Goal: Register for event/course

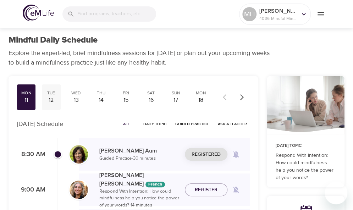
click at [51, 100] on div "12" at bounding box center [51, 100] width 13 height 8
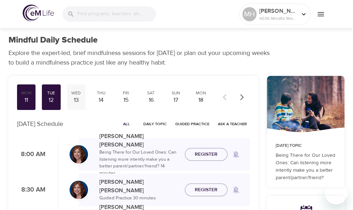
click at [76, 97] on div "13" at bounding box center [76, 100] width 13 height 8
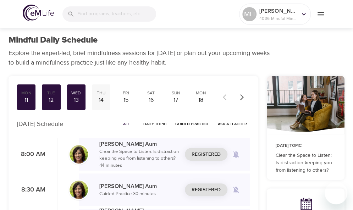
click at [107, 99] on div "14" at bounding box center [101, 100] width 13 height 8
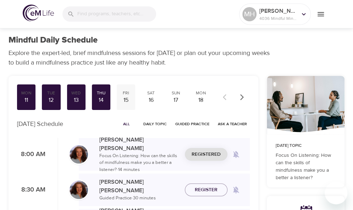
click at [126, 97] on div "15" at bounding box center [126, 100] width 13 height 8
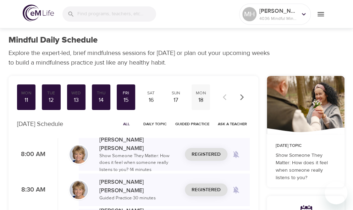
click at [197, 103] on div "18" at bounding box center [200, 100] width 13 height 8
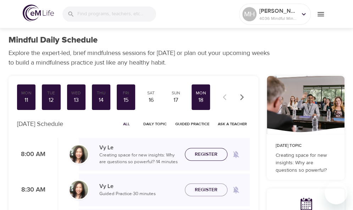
click at [201, 157] on span "Register" at bounding box center [206, 154] width 23 height 9
click at [203, 188] on span "Register" at bounding box center [206, 190] width 23 height 9
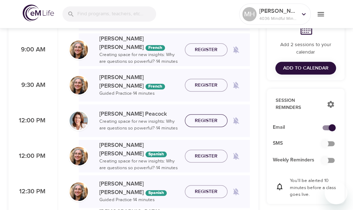
scroll to position [176, 0]
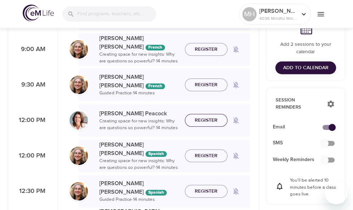
click at [205, 120] on span "Register" at bounding box center [206, 120] width 23 height 9
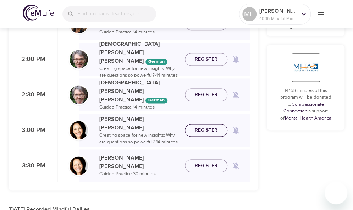
scroll to position [344, 0]
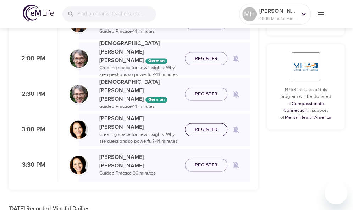
click at [202, 131] on span "Register" at bounding box center [206, 129] width 23 height 9
click at [205, 164] on span "Register" at bounding box center [206, 165] width 23 height 9
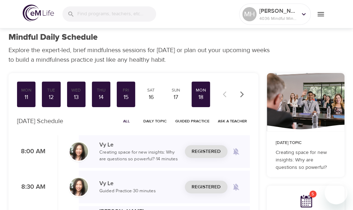
scroll to position [3, 0]
click at [242, 96] on icon "button" at bounding box center [241, 94] width 7 height 7
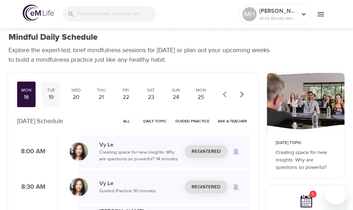
click at [48, 92] on div "Tue" at bounding box center [51, 90] width 13 height 6
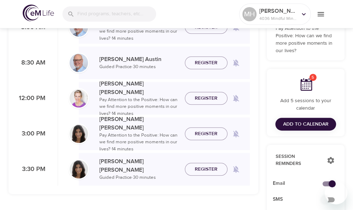
scroll to position [127, 0]
click at [207, 100] on span "Register" at bounding box center [206, 98] width 23 height 9
click at [200, 132] on span "Register" at bounding box center [206, 133] width 23 height 9
click at [201, 169] on span "Register" at bounding box center [206, 169] width 23 height 9
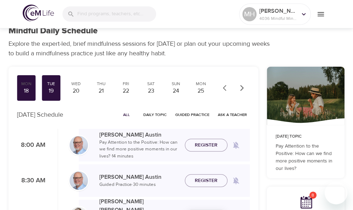
scroll to position [9, 0]
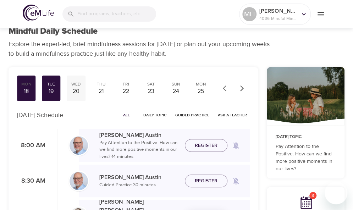
click at [77, 88] on div "20" at bounding box center [76, 91] width 13 height 8
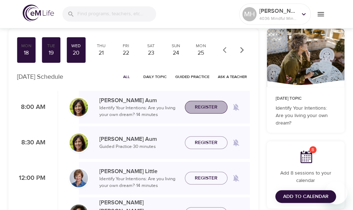
scroll to position [48, 0]
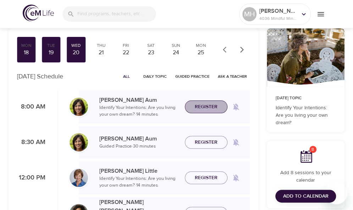
click at [206, 105] on span "Register" at bounding box center [206, 107] width 23 height 9
click at [203, 142] on span "Register" at bounding box center [206, 142] width 23 height 9
click at [210, 176] on span "Register" at bounding box center [206, 177] width 23 height 9
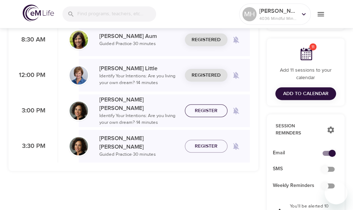
click at [208, 112] on span "Register" at bounding box center [206, 110] width 23 height 9
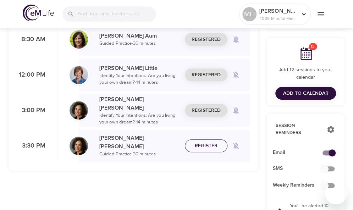
click at [207, 148] on span "Register" at bounding box center [206, 146] width 23 height 9
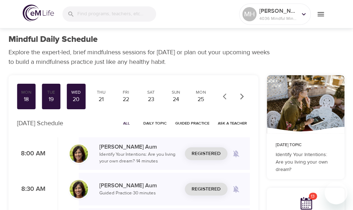
scroll to position [0, 0]
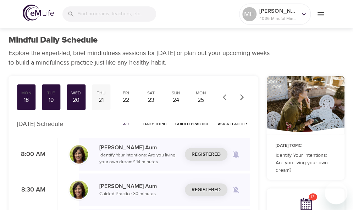
click at [104, 99] on div "21" at bounding box center [101, 100] width 13 height 8
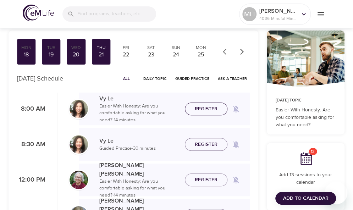
scroll to position [45, 0]
click at [206, 108] on span "Register" at bounding box center [206, 109] width 23 height 9
click at [205, 145] on span "Register" at bounding box center [206, 144] width 23 height 9
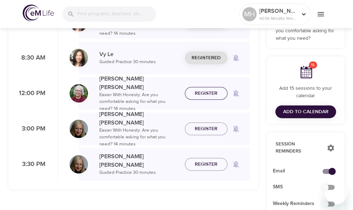
scroll to position [132, 0]
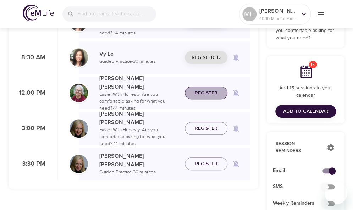
click at [200, 93] on span "Register" at bounding box center [206, 93] width 23 height 9
click at [205, 129] on span "Register" at bounding box center [206, 128] width 23 height 9
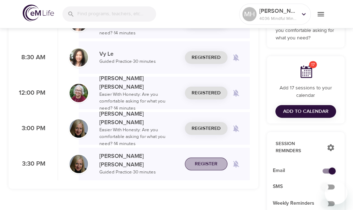
click at [208, 164] on span "Register" at bounding box center [206, 164] width 23 height 9
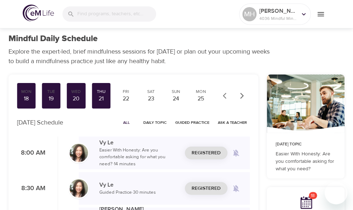
scroll to position [0, 0]
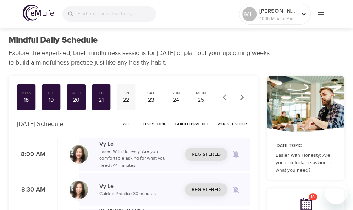
click at [126, 101] on div "22" at bounding box center [126, 100] width 13 height 8
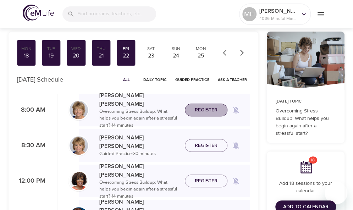
click at [205, 112] on span "Register" at bounding box center [206, 110] width 23 height 9
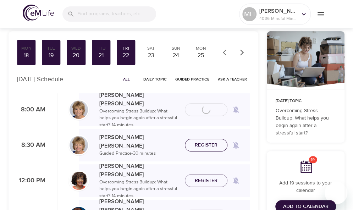
click at [204, 145] on span "Register" at bounding box center [206, 145] width 23 height 9
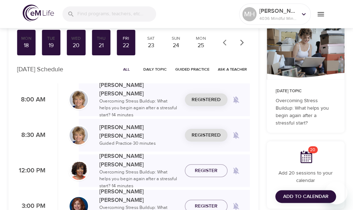
scroll to position [54, 0]
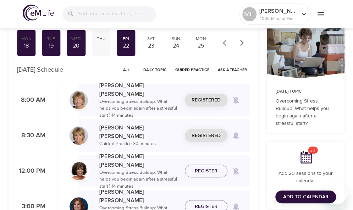
click at [99, 43] on div "21" at bounding box center [101, 46] width 13 height 8
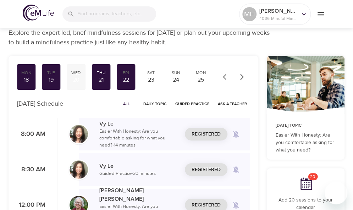
click at [77, 72] on div "Wed" at bounding box center [76, 73] width 13 height 6
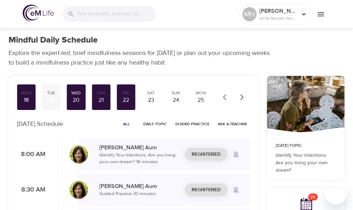
click at [55, 95] on div "Tue" at bounding box center [51, 93] width 13 height 6
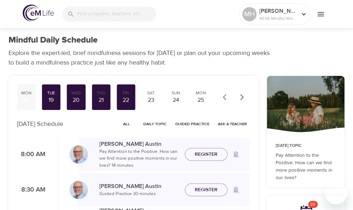
click at [31, 100] on div "18" at bounding box center [26, 100] width 13 height 8
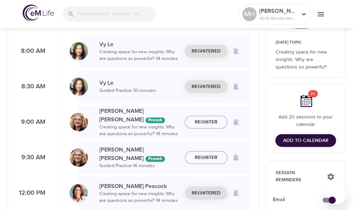
scroll to position [104, 0]
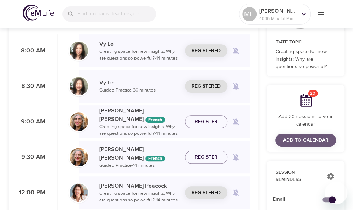
click at [294, 139] on span "Add to Calendar" at bounding box center [305, 140] width 45 height 9
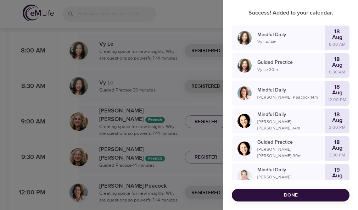
click at [311, 195] on span "Done" at bounding box center [291, 195] width 106 height 9
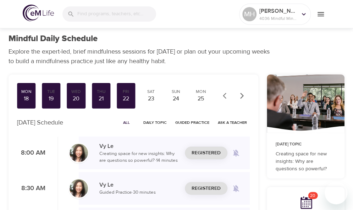
scroll to position [0, 0]
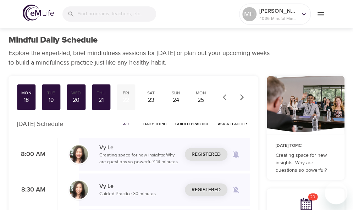
click at [126, 98] on div "22" at bounding box center [126, 100] width 13 height 8
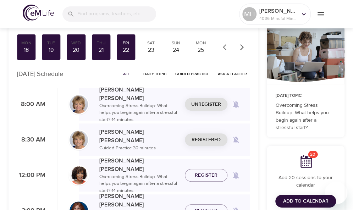
scroll to position [50, 0]
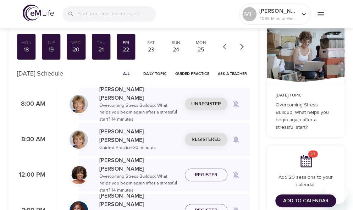
click at [211, 103] on span "Unregister" at bounding box center [206, 104] width 30 height 9
click at [208, 140] on span "Unregister" at bounding box center [206, 139] width 30 height 9
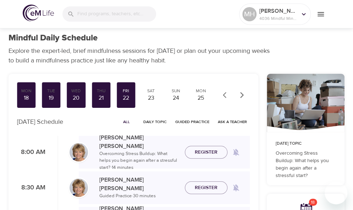
scroll to position [0, 0]
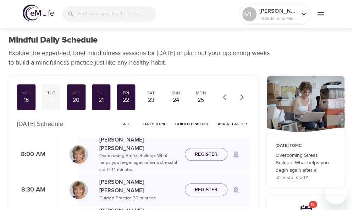
click at [50, 96] on div "Tue" at bounding box center [51, 93] width 13 height 6
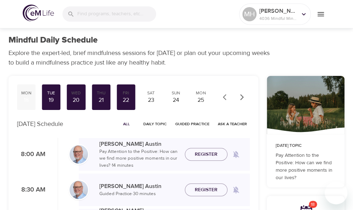
click at [26, 96] on div "18" at bounding box center [26, 100] width 13 height 8
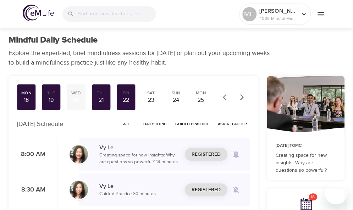
click at [78, 96] on div "20" at bounding box center [76, 100] width 13 height 8
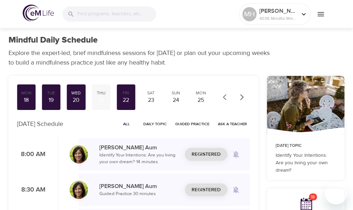
click at [101, 94] on div "Thu" at bounding box center [101, 93] width 13 height 6
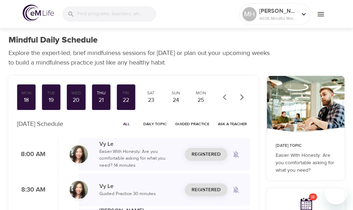
click at [224, 98] on icon "button" at bounding box center [225, 97] width 4 height 6
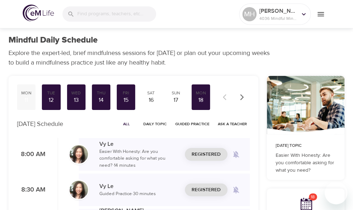
click at [27, 98] on div "11" at bounding box center [26, 100] width 13 height 8
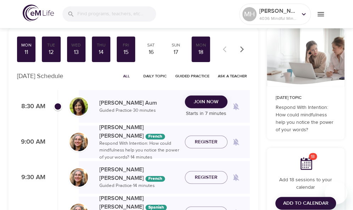
scroll to position [48, 0]
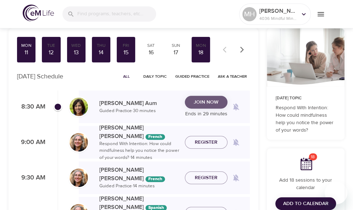
click at [203, 100] on span "Join Now" at bounding box center [206, 102] width 25 height 9
